Goal: Information Seeking & Learning: Learn about a topic

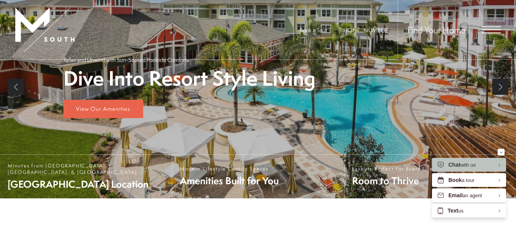
scroll to position [137, 0]
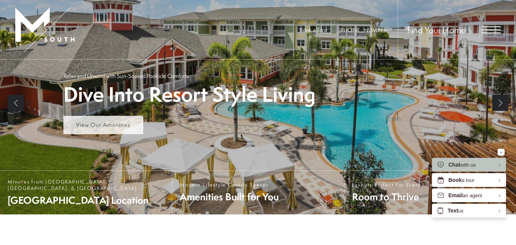
click at [116, 125] on span "View Our Amenities" at bounding box center [103, 125] width 54 height 8
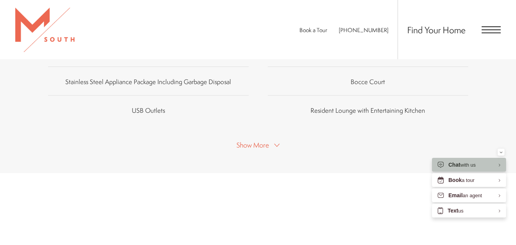
scroll to position [560, 0]
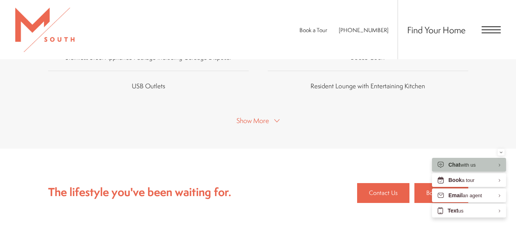
click at [263, 120] on span "Show More" at bounding box center [252, 121] width 32 height 10
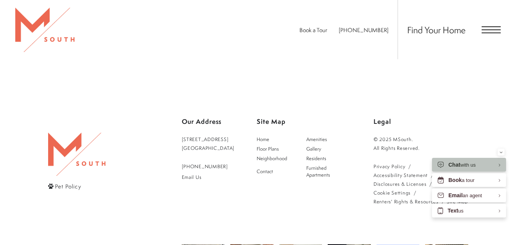
scroll to position [1084, 0]
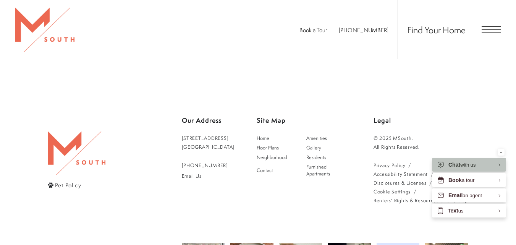
click at [489, 32] on span "Open Menu" at bounding box center [491, 32] width 19 height 1
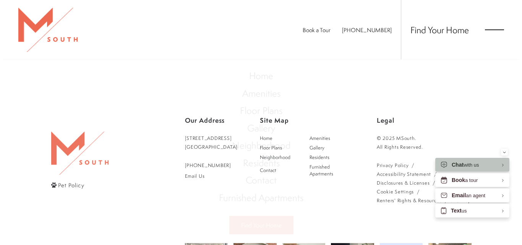
scroll to position [0, 0]
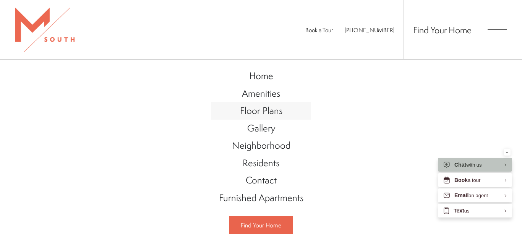
click at [257, 108] on span "Floor Plans" at bounding box center [261, 110] width 42 height 13
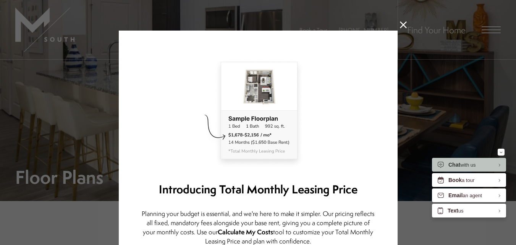
click at [402, 27] on icon at bounding box center [403, 24] width 7 height 7
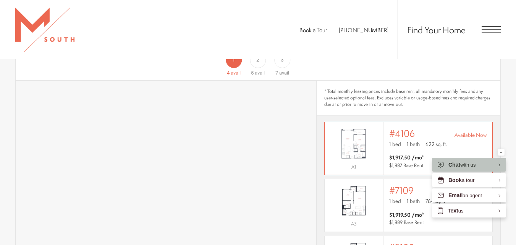
scroll to position [8, 0]
click at [407, 140] on span "1 bath" at bounding box center [413, 144] width 13 height 8
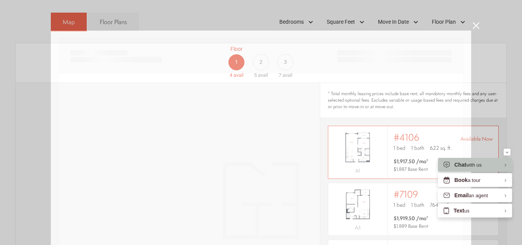
scroll to position [5, 0]
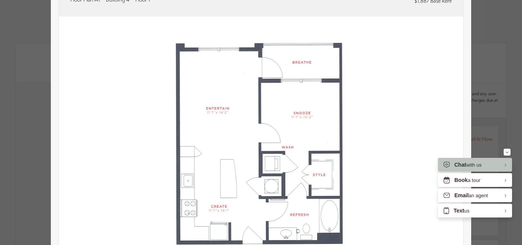
type input "**********"
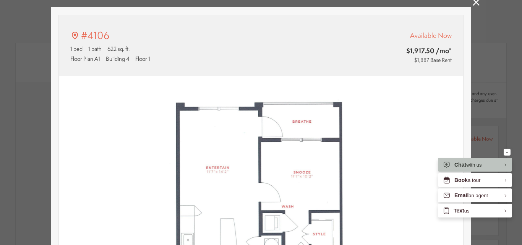
scroll to position [0, 0]
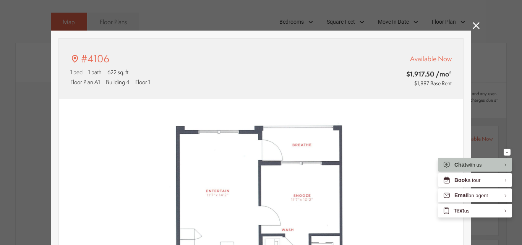
click at [474, 24] on icon at bounding box center [476, 25] width 7 height 7
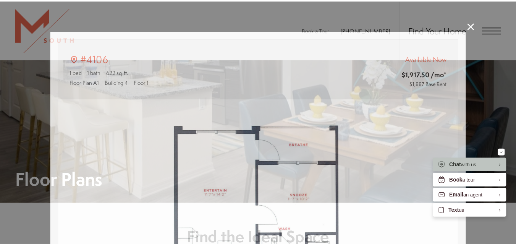
scroll to position [463, 0]
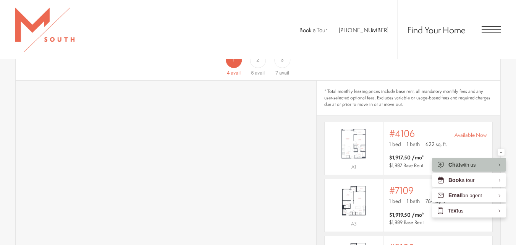
click at [254, 69] on div "5 avail" at bounding box center [258, 73] width 14 height 8
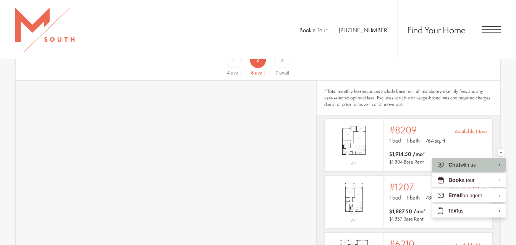
click at [282, 70] on span "avail" at bounding box center [284, 73] width 10 height 6
click at [255, 70] on span "avail" at bounding box center [260, 73] width 10 height 6
click at [282, 70] on span "avail" at bounding box center [284, 73] width 10 height 6
click at [244, 60] on div "Floor 1 4 avail" at bounding box center [234, 60] width 24 height 34
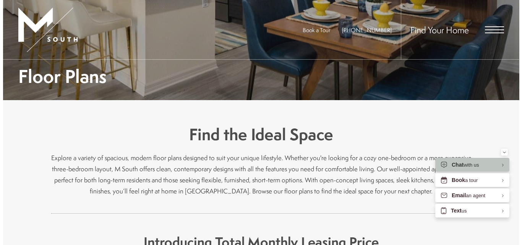
scroll to position [0, 0]
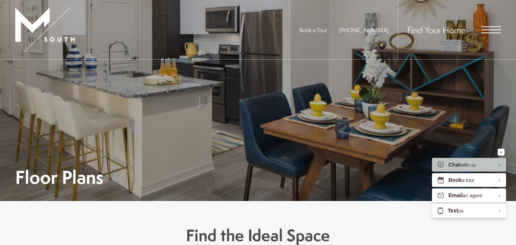
click at [494, 28] on span "Open Menu" at bounding box center [491, 29] width 19 height 7
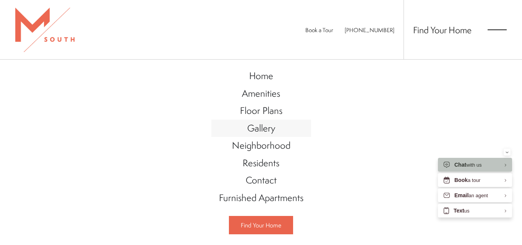
click at [267, 131] on span "Gallery" at bounding box center [261, 127] width 28 height 13
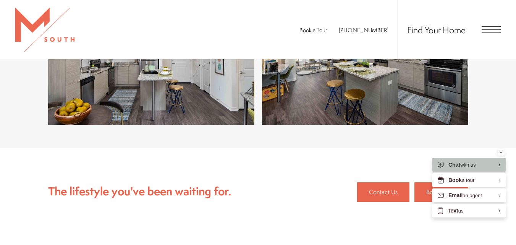
scroll to position [1496, 0]
